Goal: Information Seeking & Learning: Learn about a topic

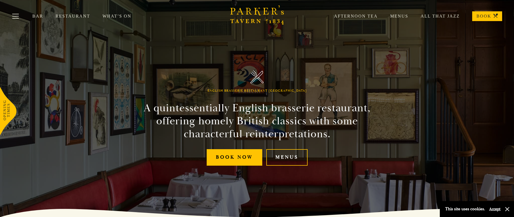
click at [287, 159] on link "Menus" at bounding box center [286, 157] width 41 height 16
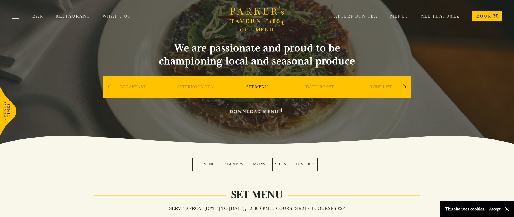
scroll to position [86, 0]
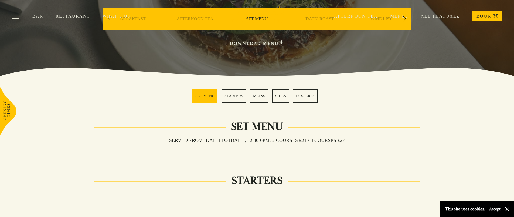
click at [262, 95] on link "MAINS" at bounding box center [259, 95] width 18 height 13
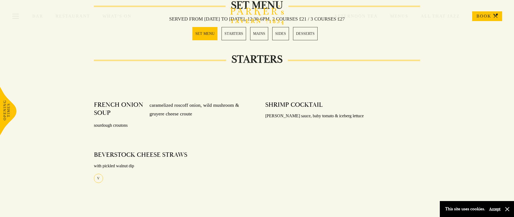
scroll to position [203, 0]
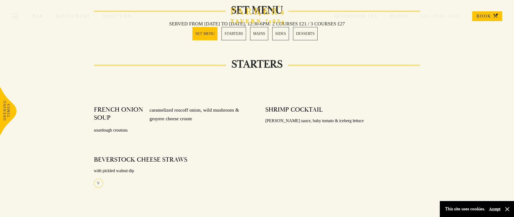
click at [259, 36] on link "MAINS" at bounding box center [259, 33] width 18 height 13
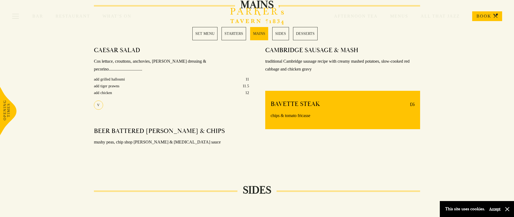
scroll to position [430, 0]
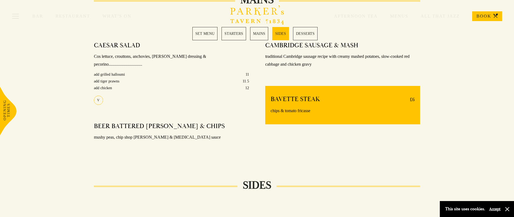
click at [258, 35] on link "MAINS" at bounding box center [259, 33] width 18 height 13
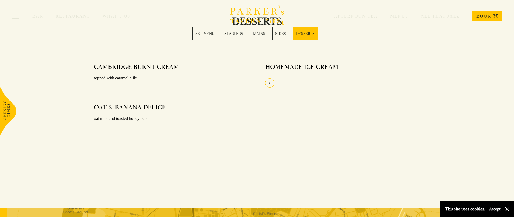
scroll to position [603, 0]
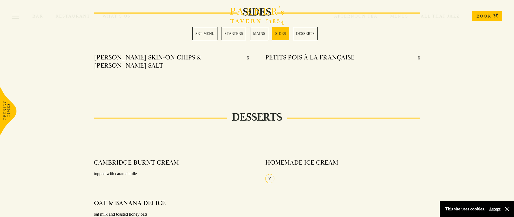
click at [230, 30] on div "Bar Restaurant What’s On Afternoon Tea Menus All That Jazz BOOK" at bounding box center [257, 16] width 514 height 32
click at [231, 34] on link "STARTERS" at bounding box center [234, 33] width 25 height 13
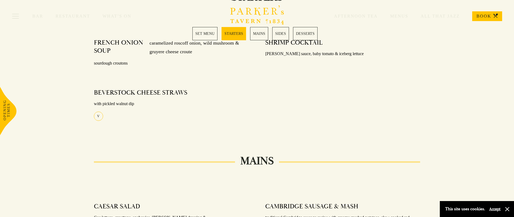
scroll to position [267, 0]
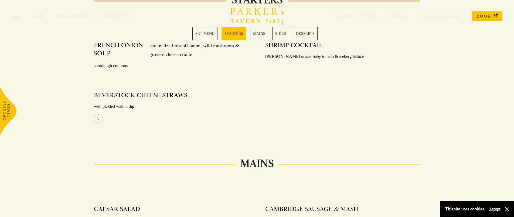
click at [256, 33] on link "MAINS" at bounding box center [259, 33] width 18 height 13
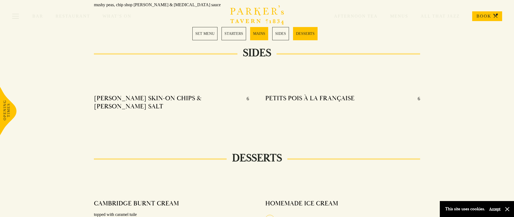
scroll to position [650, 0]
